Goal: Information Seeking & Learning: Learn about a topic

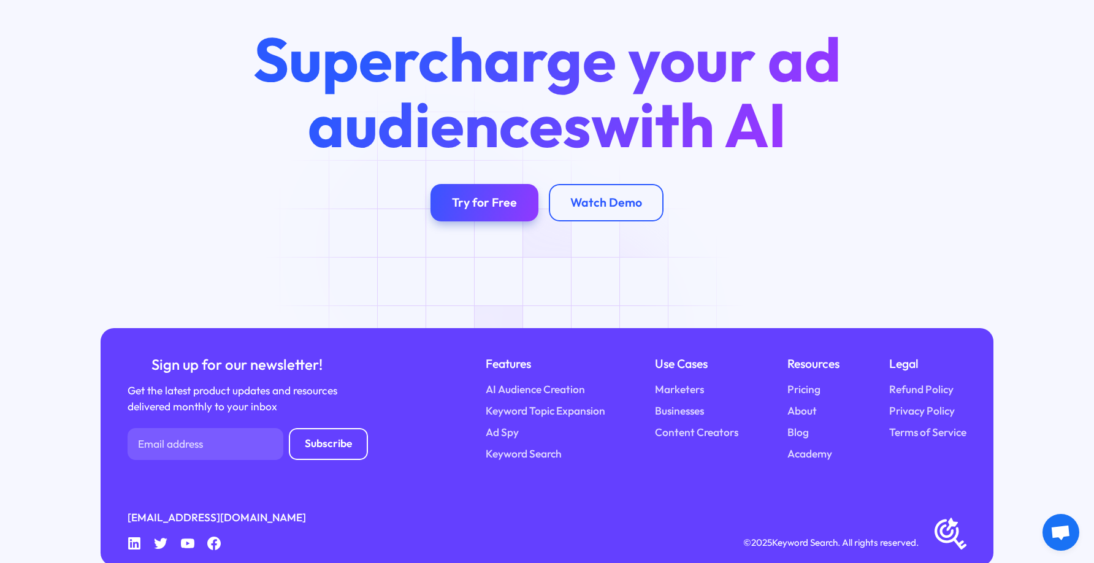
scroll to position [4644, 0]
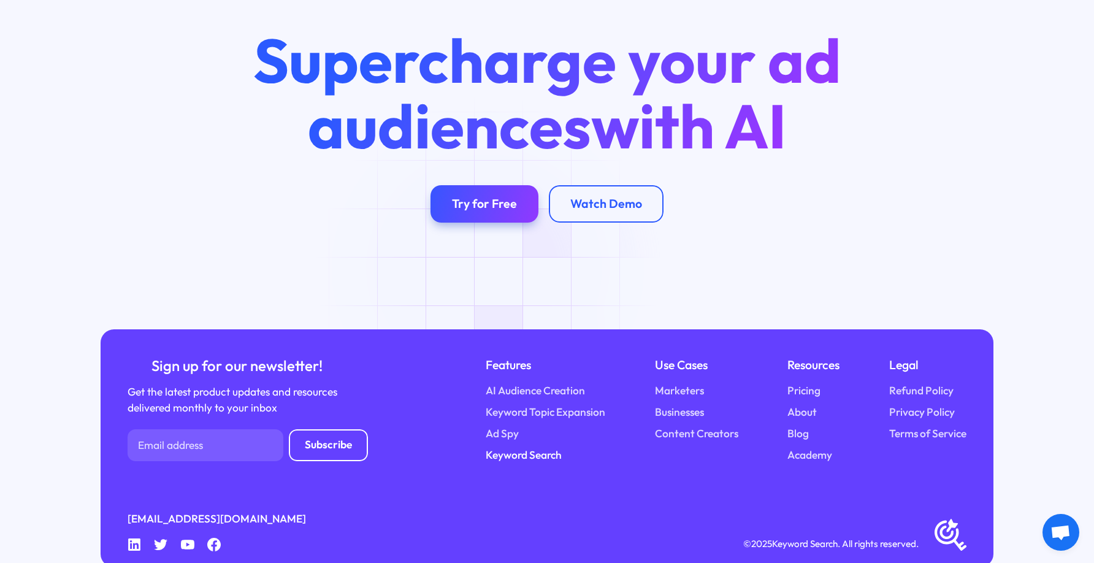
click at [512, 454] on link "Keyword Search" at bounding box center [523, 455] width 76 height 16
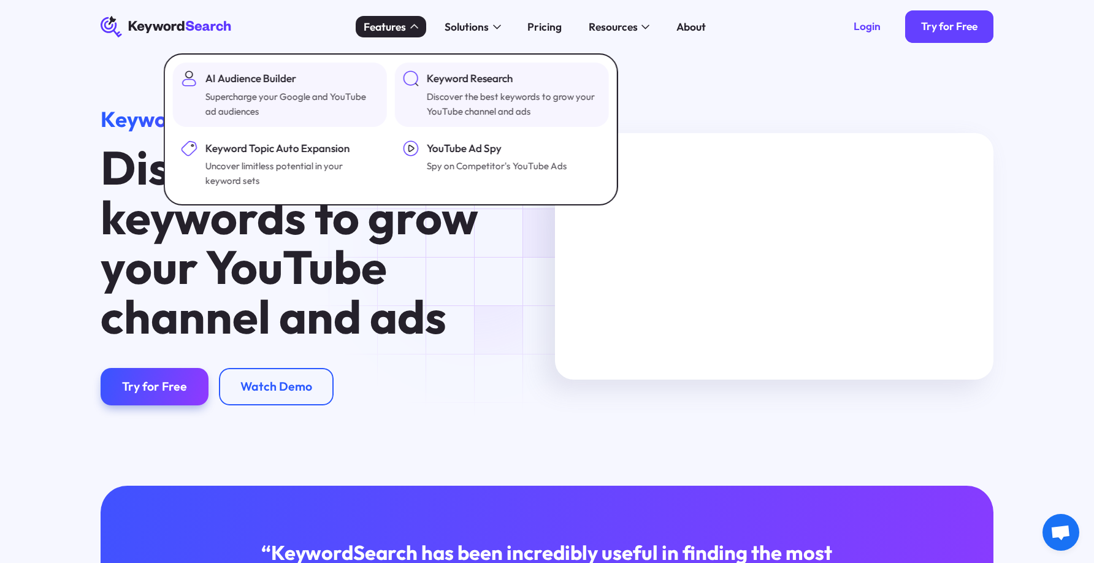
click at [280, 119] on link "AI Audience Builder Supercharge your Google and YouTube ad audiences" at bounding box center [280, 95] width 214 height 64
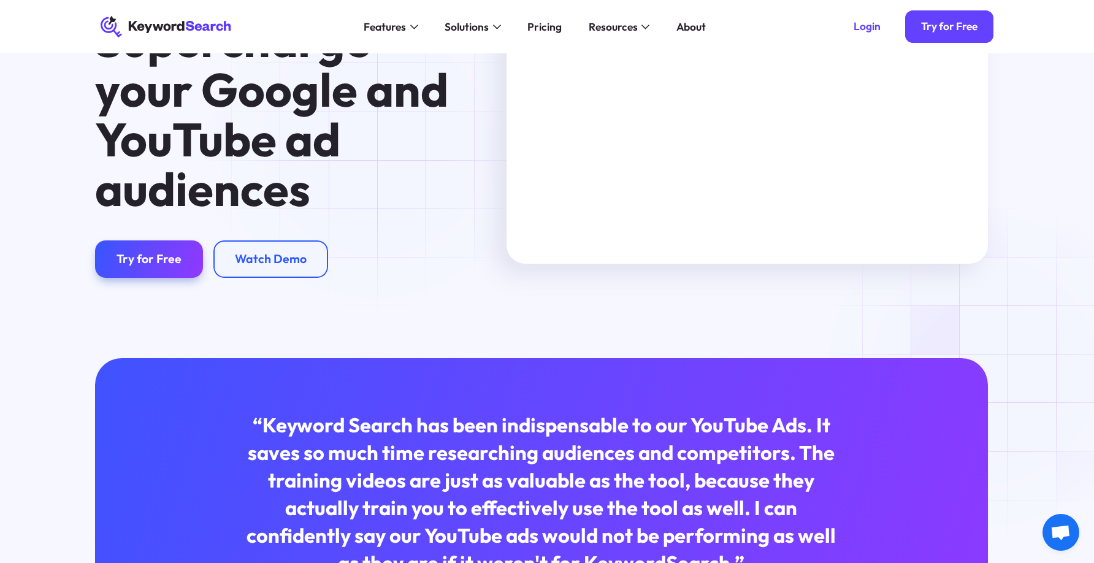
scroll to position [0, 6]
